Goal: Ask a question

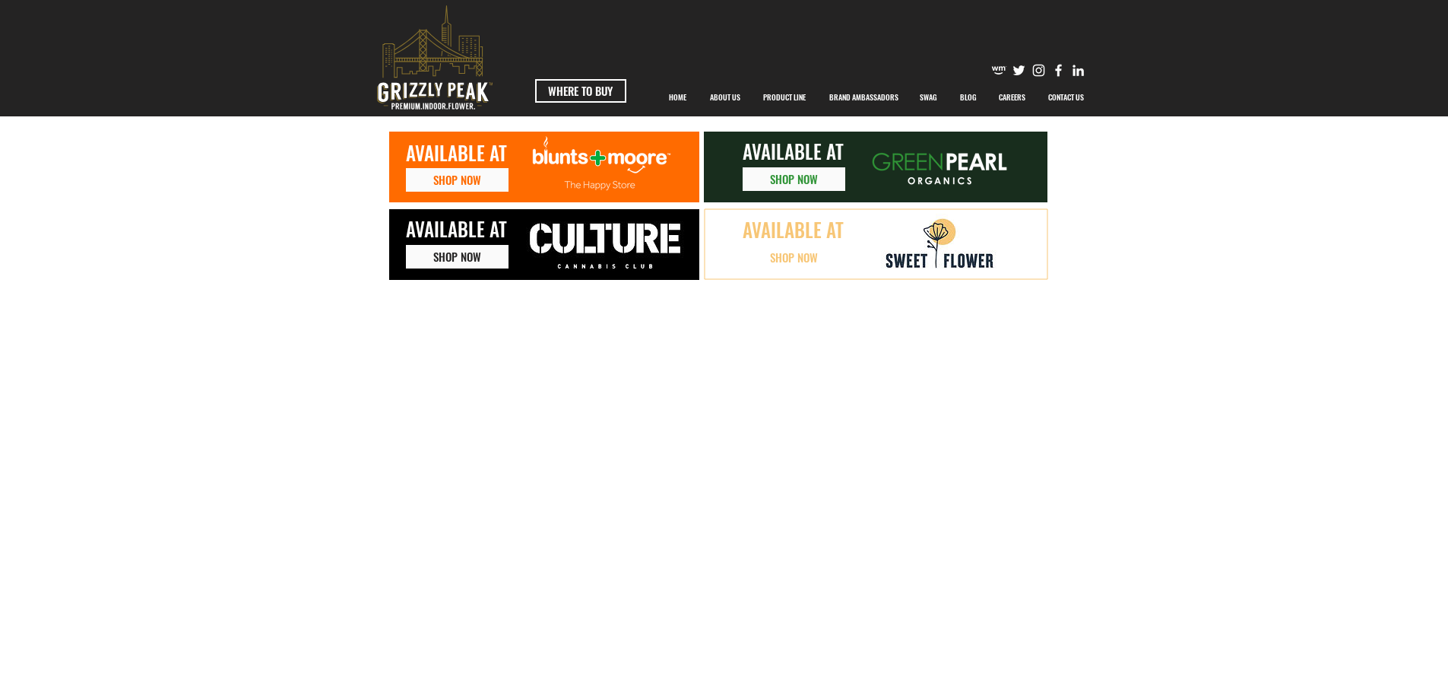
click at [766, 255] on link "SHOP NOW" at bounding box center [794, 258] width 103 height 24
click at [437, 255] on span "SHOP NOW" at bounding box center [457, 257] width 48 height 16
click at [778, 185] on span "SHOP NOW" at bounding box center [794, 179] width 48 height 16
click at [454, 176] on span "SHOP NOW" at bounding box center [457, 180] width 48 height 16
click at [411, 179] on link "SHOP NOW" at bounding box center [457, 180] width 103 height 24
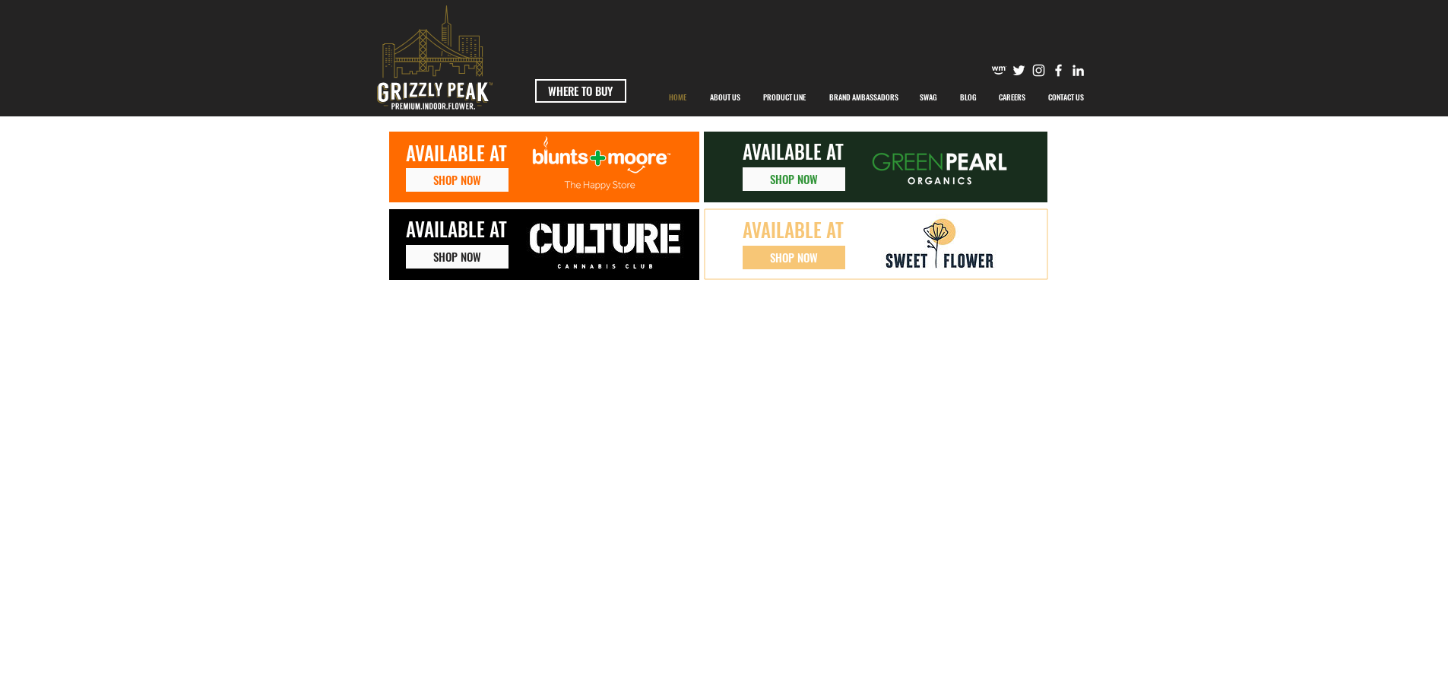
click at [674, 99] on p "HOME" at bounding box center [677, 97] width 33 height 38
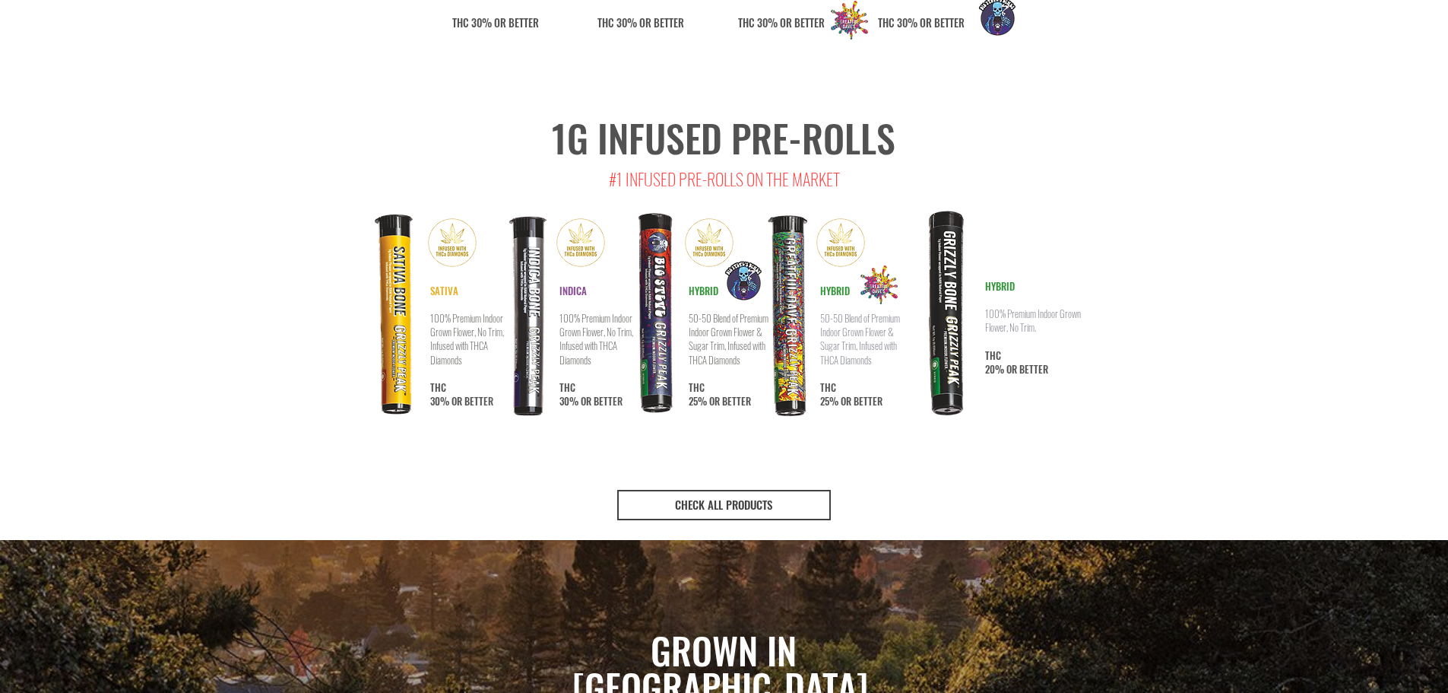
scroll to position [3289, 0]
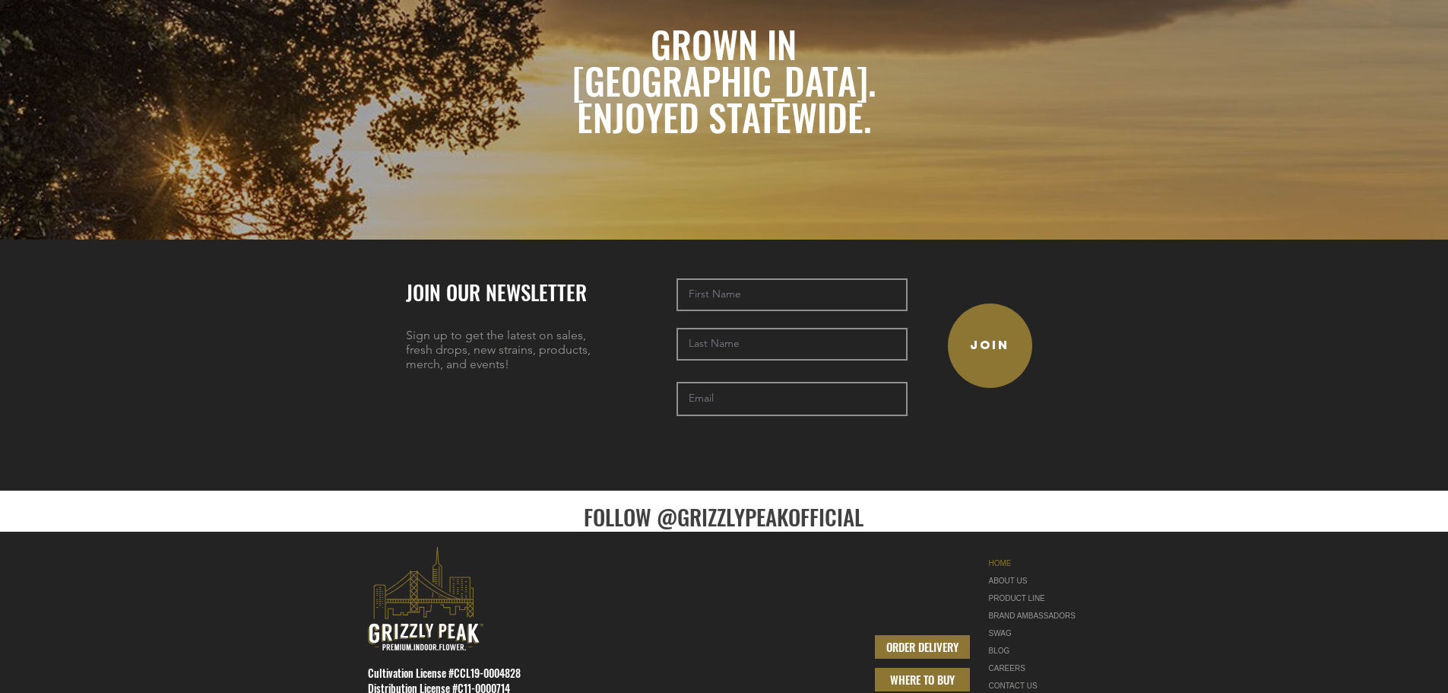
click at [907, 671] on span "WHERE TO BUY" at bounding box center [922, 679] width 65 height 16
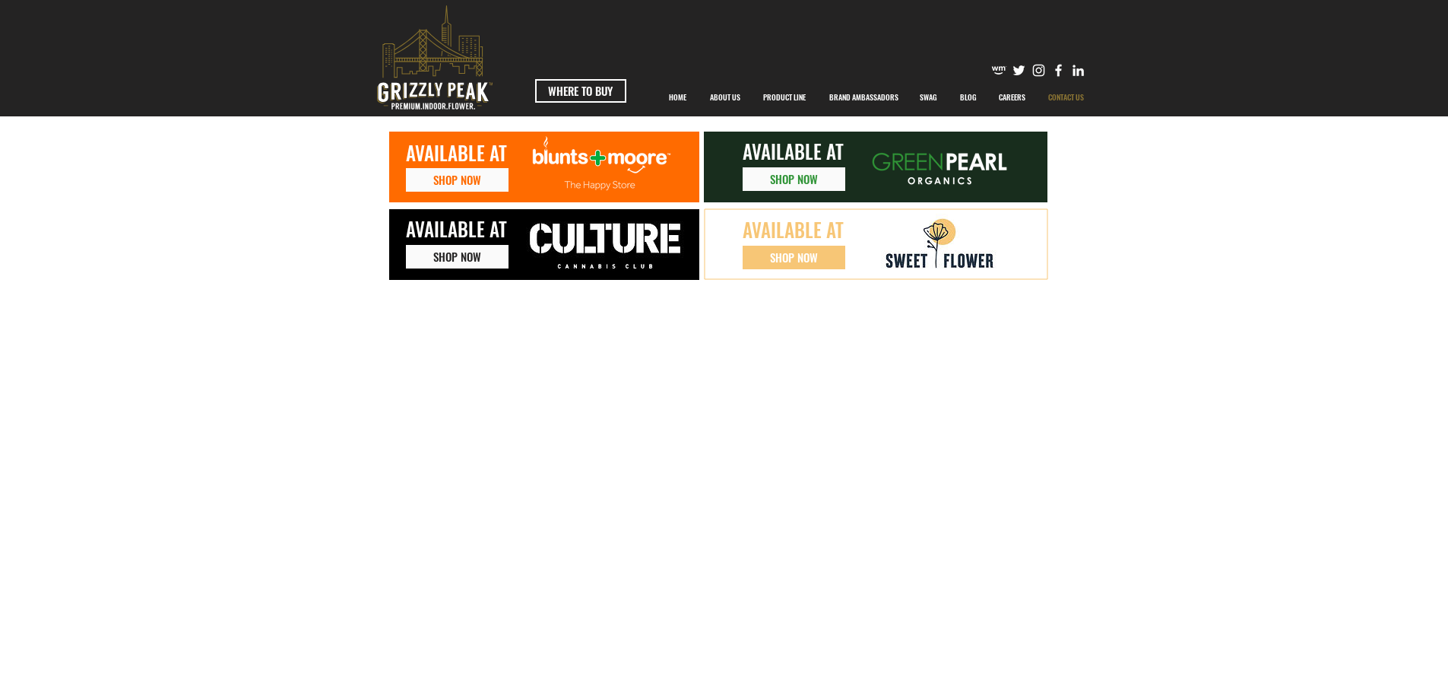
click at [1063, 94] on p "CONTACT US" at bounding box center [1066, 97] width 51 height 38
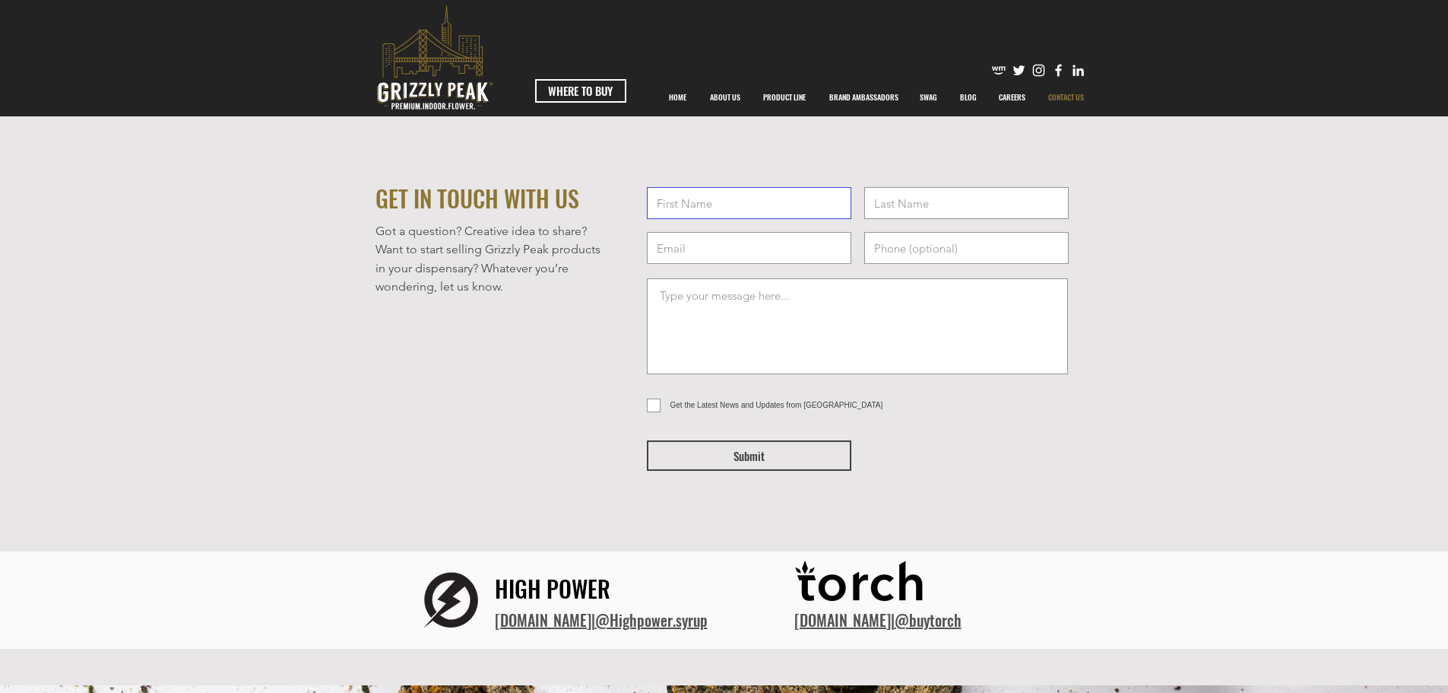
click at [668, 210] on input "text" at bounding box center [749, 203] width 204 height 32
type input "[PERSON_NAME]"
type input "Tomasello"
type input "rtmusicllc@gmail.com"
type input "4085043488"
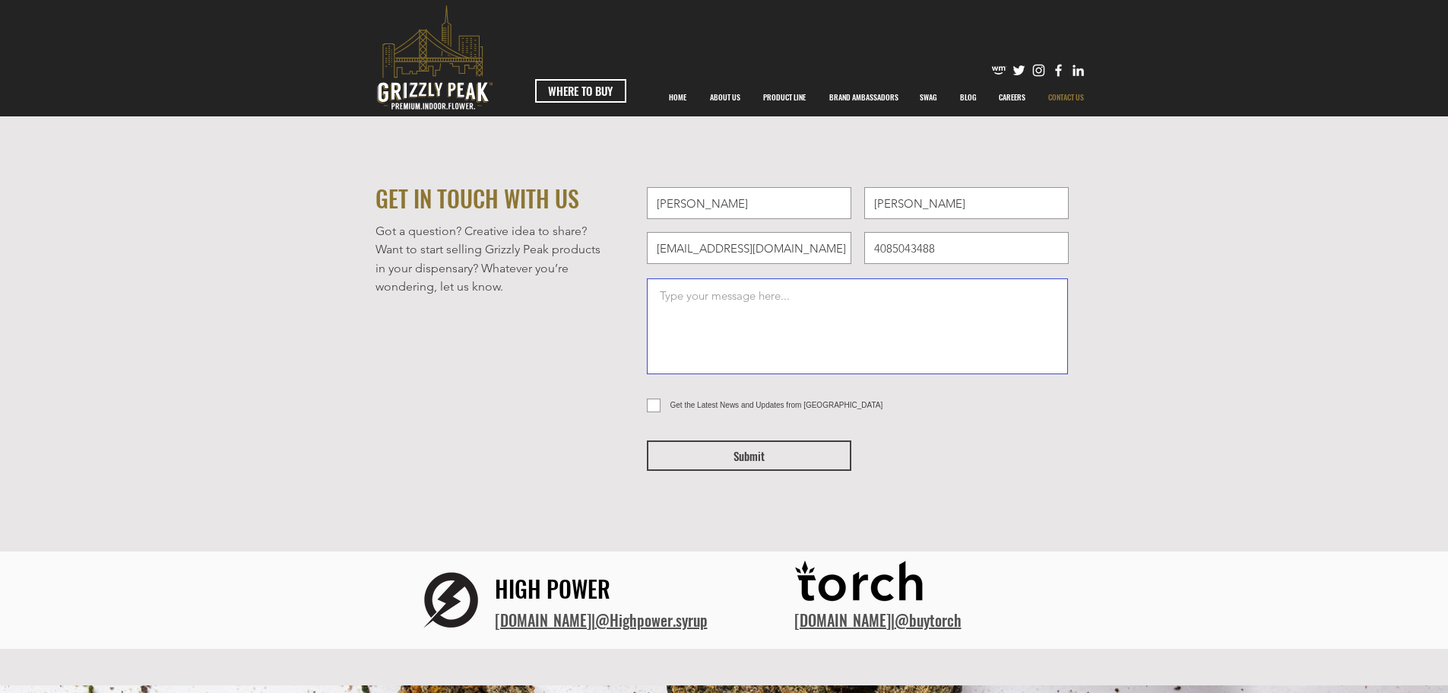
click at [753, 322] on textarea at bounding box center [857, 326] width 421 height 96
type textarea "Why is your strain not available in Sonoma County"
click at [752, 453] on span "Submit" at bounding box center [749, 456] width 31 height 16
click at [770, 99] on p "PRODUCT LINE" at bounding box center [785, 97] width 58 height 38
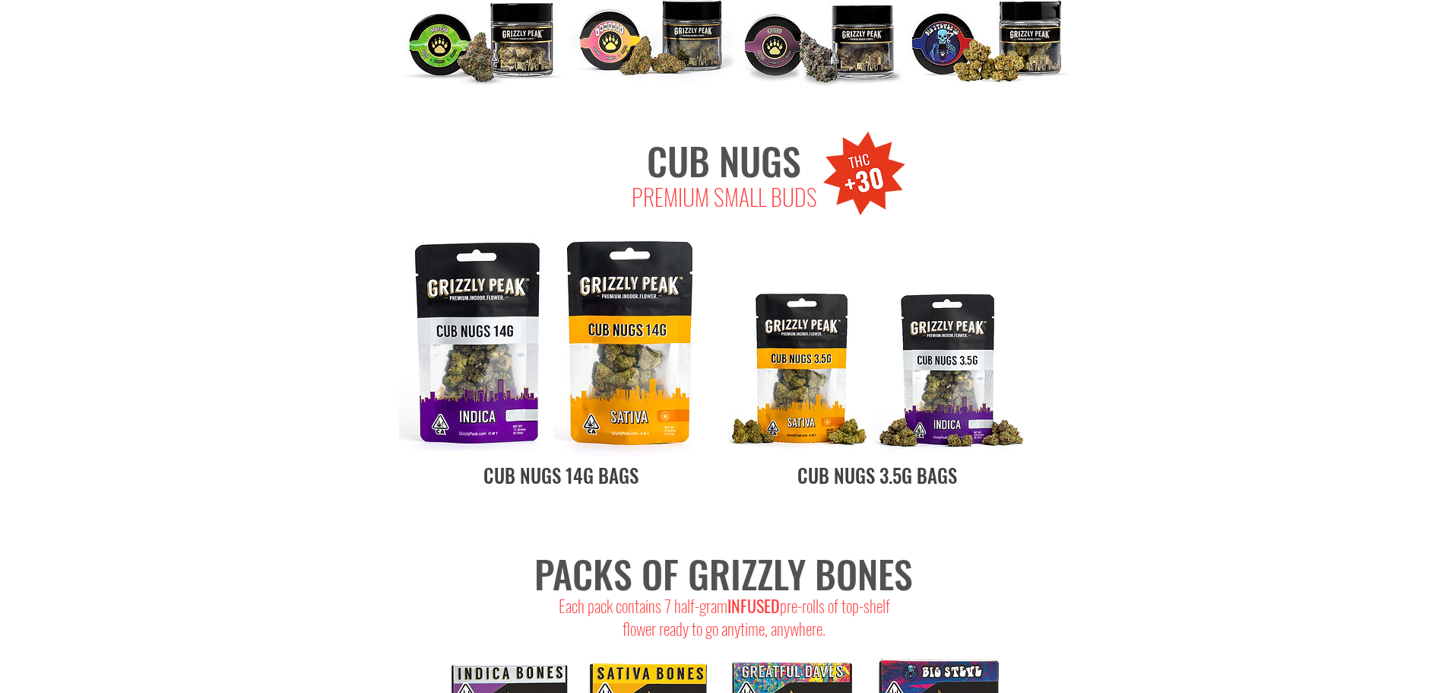
scroll to position [7710, 0]
